Goal: Find specific page/section: Find specific page/section

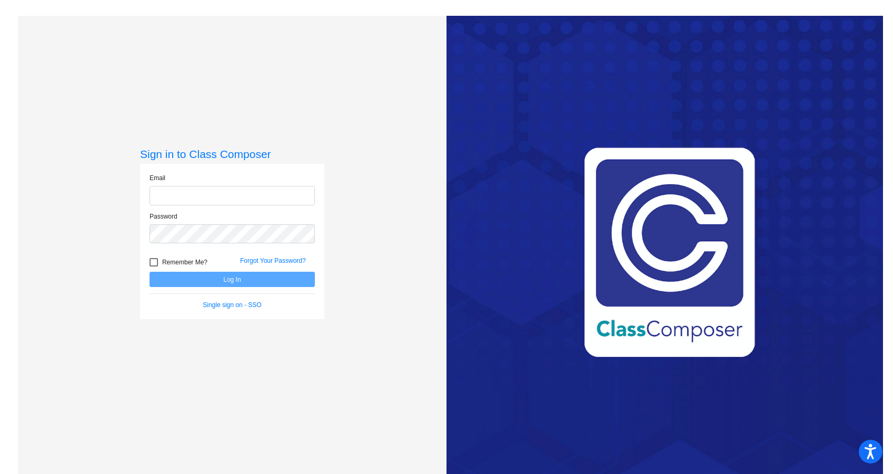
type input "[PERSON_NAME][EMAIL_ADDRESS][DOMAIN_NAME]"
click at [154, 262] on div at bounding box center [154, 262] width 8 height 8
click at [154, 267] on input "Remember Me?" at bounding box center [153, 267] width 1 height 1
checkbox input "true"
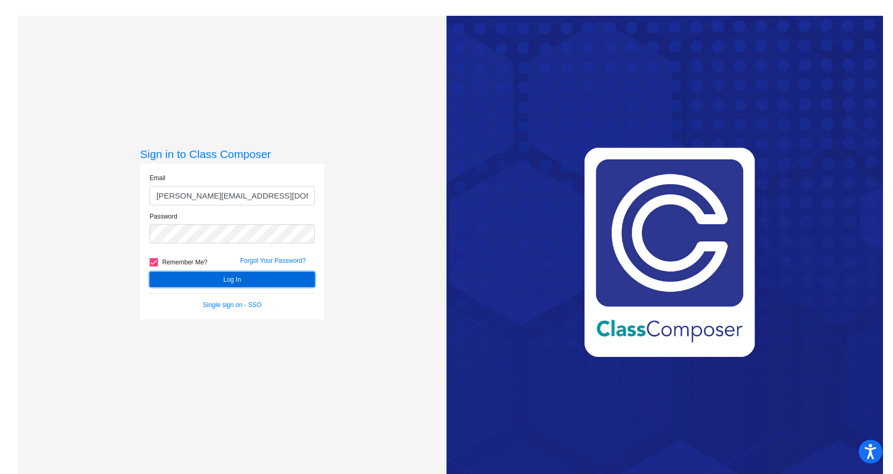
click at [186, 283] on button "Log In" at bounding box center [232, 279] width 165 height 15
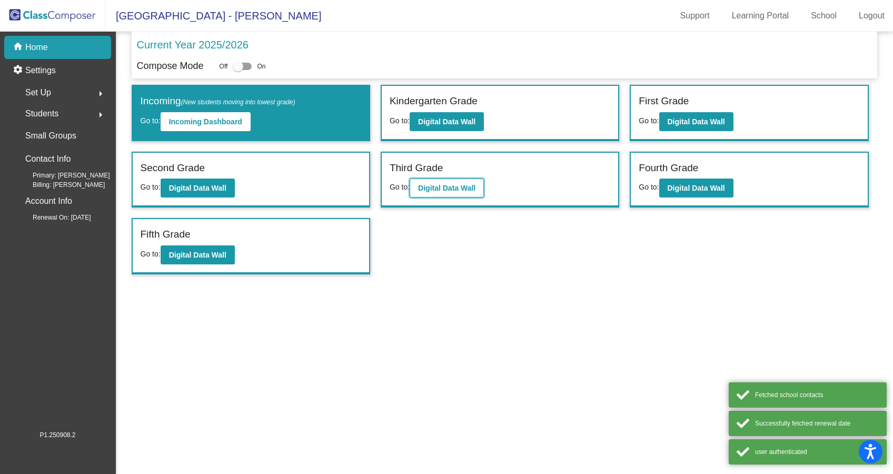
click at [425, 188] on b "Digital Data Wall" at bounding box center [446, 188] width 57 height 8
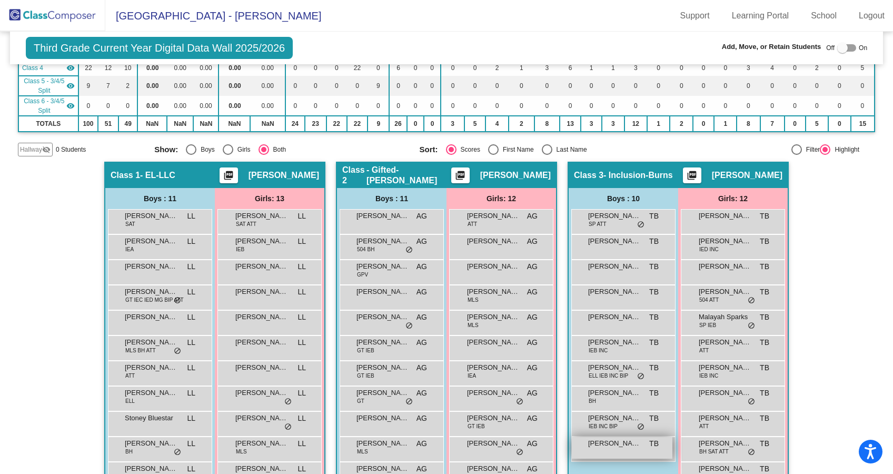
scroll to position [105, 0]
